Goal: Information Seeking & Learning: Learn about a topic

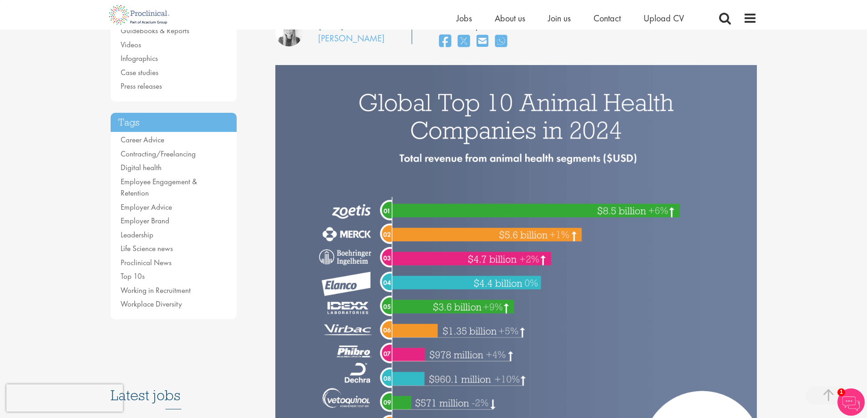
scroll to position [182, 0]
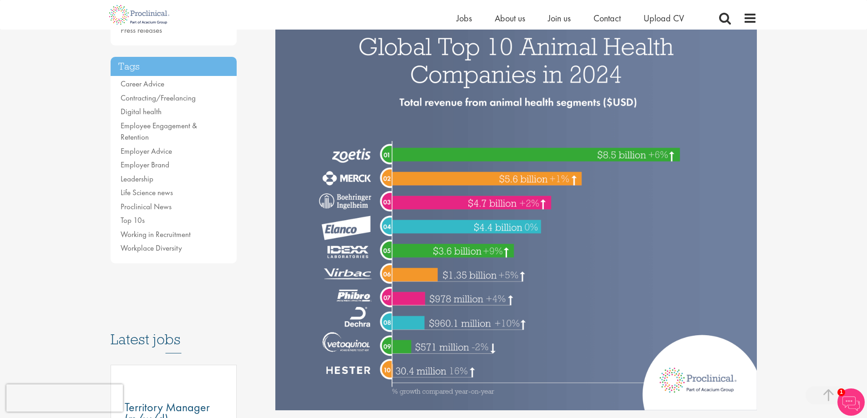
drag, startPoint x: 319, startPoint y: 111, endPoint x: 328, endPoint y: 89, distance: 24.1
click at [328, 89] on img at bounding box center [515, 209] width 481 height 401
click at [162, 86] on link "Career Advice" at bounding box center [143, 84] width 44 height 10
